Goal: Transaction & Acquisition: Register for event/course

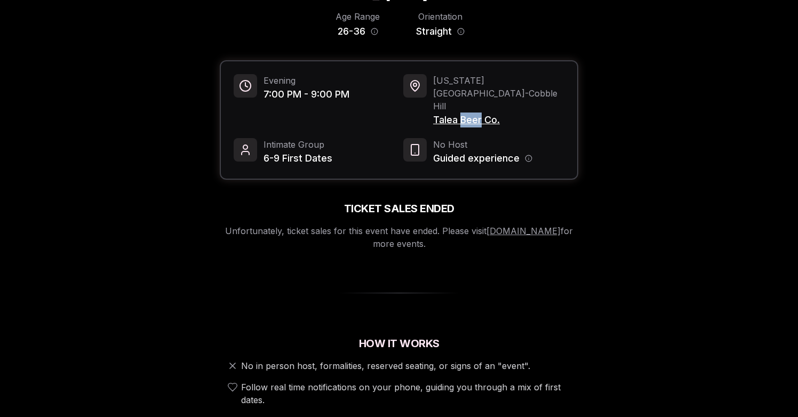
scroll to position [95, 0]
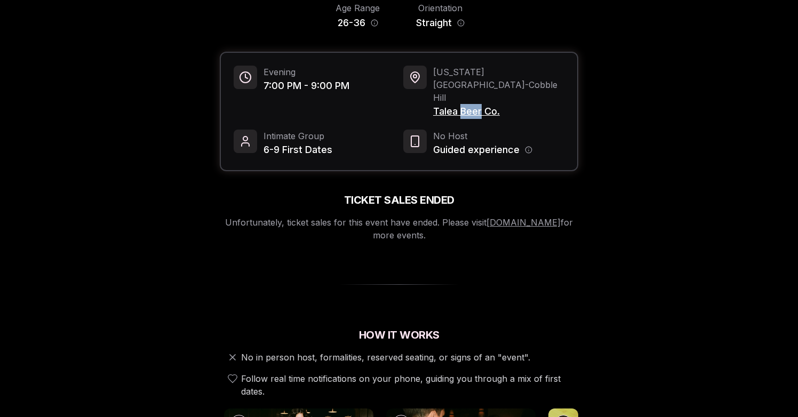
click at [529, 217] on link "luvvlydating.com" at bounding box center [524, 222] width 74 height 11
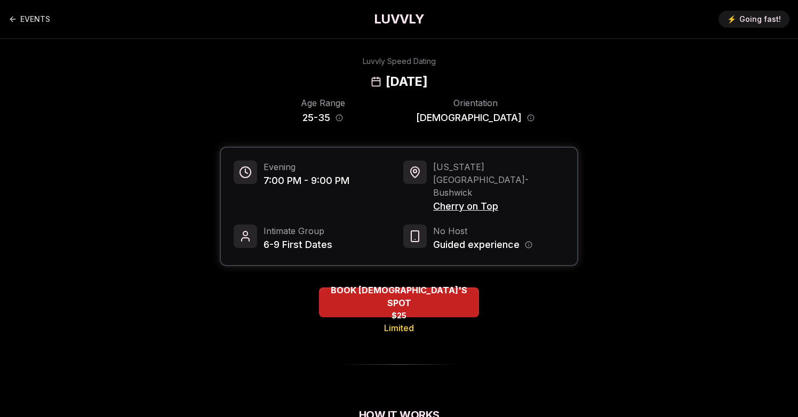
click at [297, 225] on span "Intimate Group" at bounding box center [298, 231] width 69 height 13
click at [306, 237] on span "6-9 First Dates" at bounding box center [298, 244] width 69 height 15
drag, startPoint x: 323, startPoint y: 219, endPoint x: 348, endPoint y: 232, distance: 27.9
click at [329, 237] on span "6-9 First Dates" at bounding box center [298, 244] width 69 height 15
drag, startPoint x: 348, startPoint y: 232, endPoint x: 285, endPoint y: 201, distance: 69.7
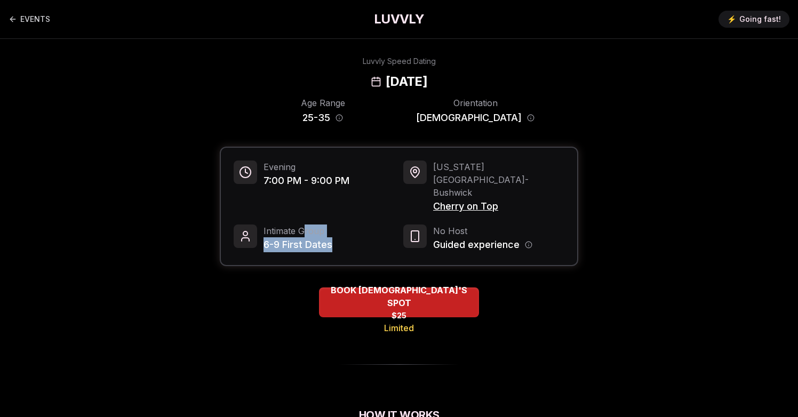
click at [303, 211] on div "Evening 7:00 PM - 9:00 PM [US_STATE][GEOGRAPHIC_DATA] - [GEOGRAPHIC_DATA] Cherr…" at bounding box center [399, 206] width 356 height 117
click at [284, 225] on span "Intimate Group" at bounding box center [298, 231] width 69 height 13
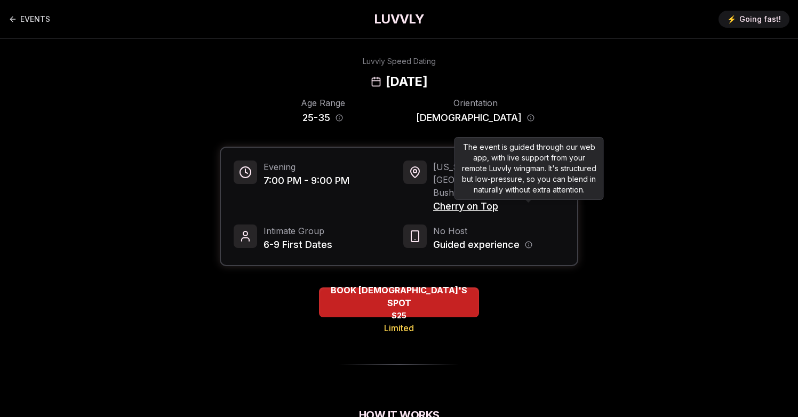
click at [524, 178] on div "The event is guided through our web app, with live support from your remote Luv…" at bounding box center [529, 168] width 149 height 63
click at [485, 188] on div "The event is guided through our web app, with live support from your remote Luv…" at bounding box center [529, 168] width 149 height 63
drag, startPoint x: 485, startPoint y: 188, endPoint x: 534, endPoint y: 189, distance: 49.1
click at [528, 188] on div "The event is guided through our web app, with live support from your remote Luv…" at bounding box center [529, 168] width 149 height 63
drag, startPoint x: 535, startPoint y: 189, endPoint x: 542, endPoint y: 194, distance: 8.4
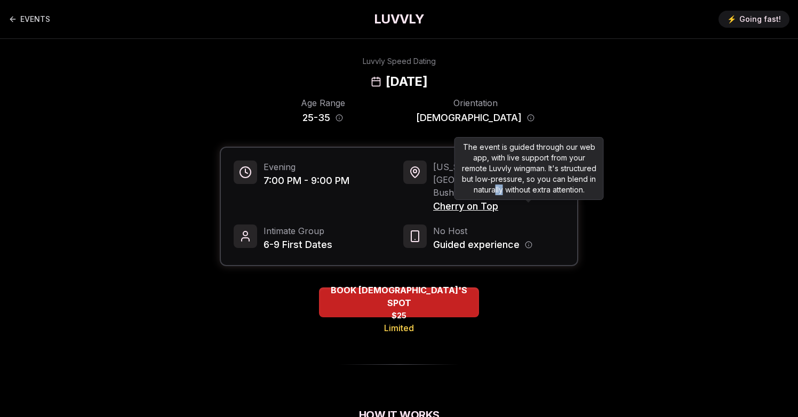
click at [537, 191] on div "The event is guided through our web app, with live support from your remote Luv…" at bounding box center [529, 168] width 149 height 63
drag, startPoint x: 542, startPoint y: 194, endPoint x: 511, endPoint y: 192, distance: 31.0
click at [537, 194] on div "The event is guided through our web app, with live support from your remote Luv…" at bounding box center [529, 168] width 149 height 63
click at [510, 191] on div "The event is guided through our web app, with live support from your remote Luv…" at bounding box center [529, 168] width 149 height 63
click at [495, 191] on div "The event is guided through our web app, with live support from your remote Luv…" at bounding box center [529, 168] width 149 height 63
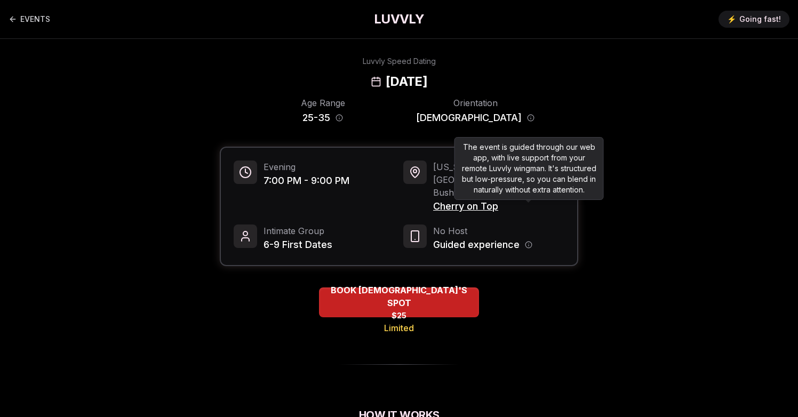
click at [482, 191] on div "The event is guided through our web app, with live support from your remote Luv…" at bounding box center [529, 168] width 149 height 63
drag, startPoint x: 485, startPoint y: 191, endPoint x: 545, endPoint y: 199, distance: 60.8
click at [533, 195] on div "The event is guided through our web app, with live support from your remote Luv…" at bounding box center [529, 168] width 149 height 63
click at [545, 199] on div "The event is guided through our web app, with live support from your remote Luv…" at bounding box center [529, 168] width 149 height 63
click at [541, 199] on div "The event is guided through our web app, with live support from your remote Luv…" at bounding box center [529, 168] width 149 height 63
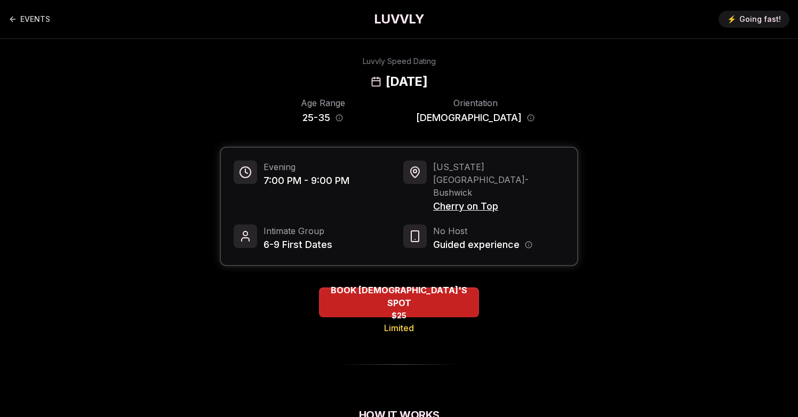
click at [457, 199] on span "Cherry on Top" at bounding box center [498, 206] width 131 height 15
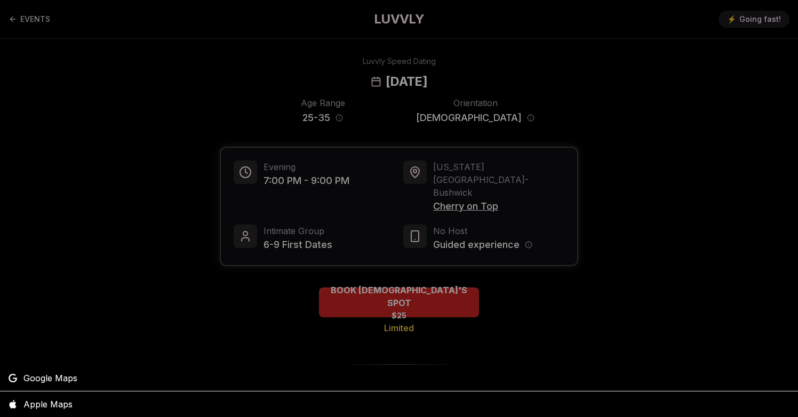
click at [341, 224] on div at bounding box center [399, 208] width 798 height 417
